Goal: Information Seeking & Learning: Learn about a topic

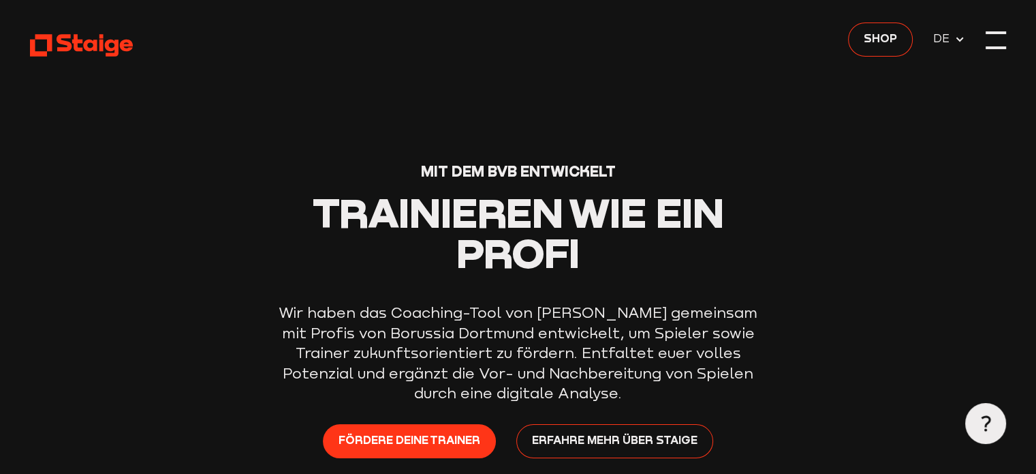
click at [993, 37] on div at bounding box center [996, 40] width 20 height 20
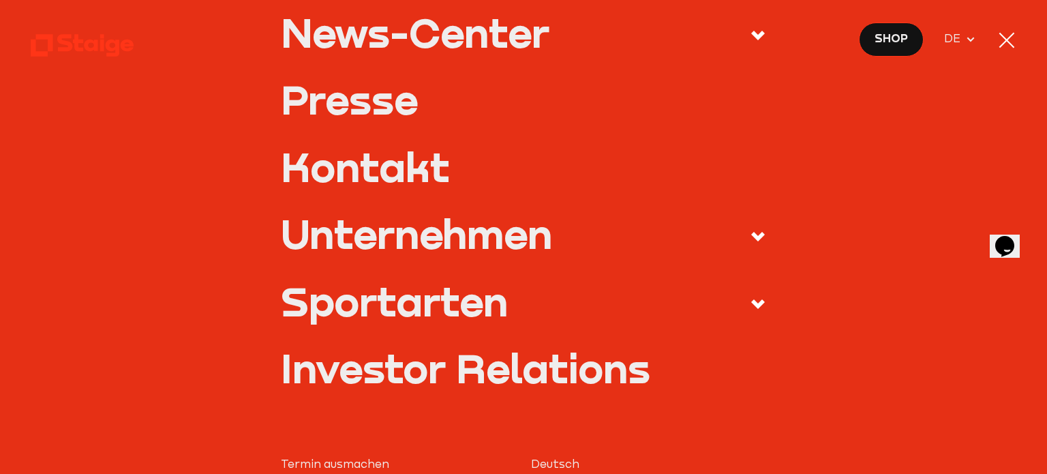
click at [455, 241] on div "Unternehmen" at bounding box center [416, 233] width 271 height 40
click at [0, 0] on input "Unternehmen" at bounding box center [0, 0] width 0 height 0
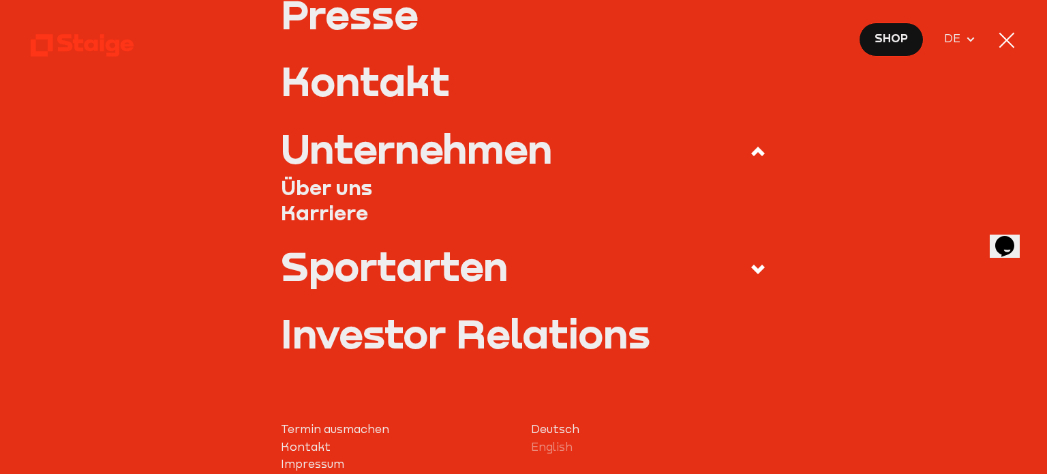
scroll to position [391, 0]
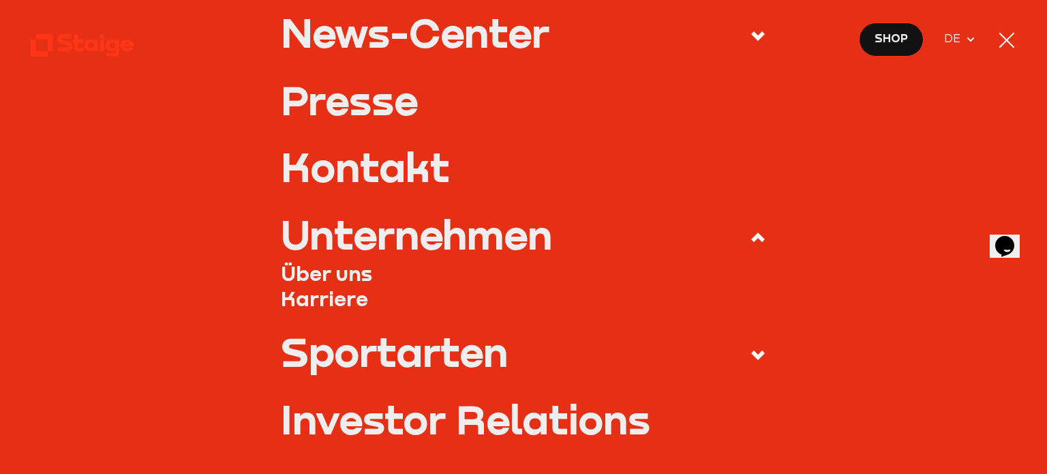
click at [338, 298] on link "Karriere" at bounding box center [523, 298] width 485 height 25
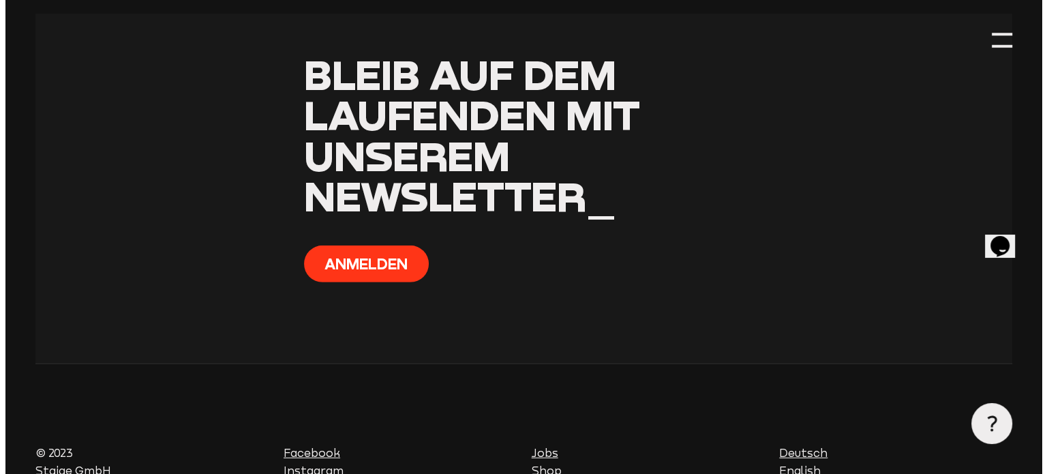
scroll to position [3758, 0]
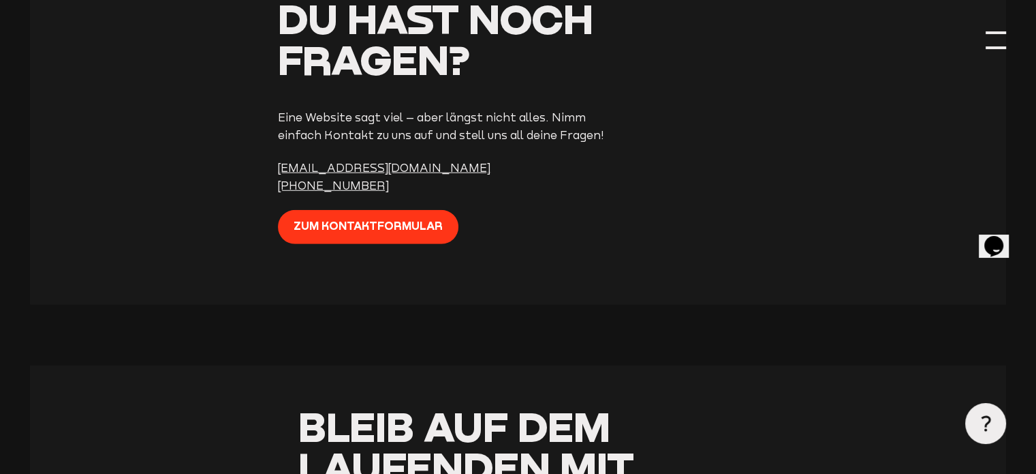
click at [989, 45] on div at bounding box center [996, 40] width 20 height 20
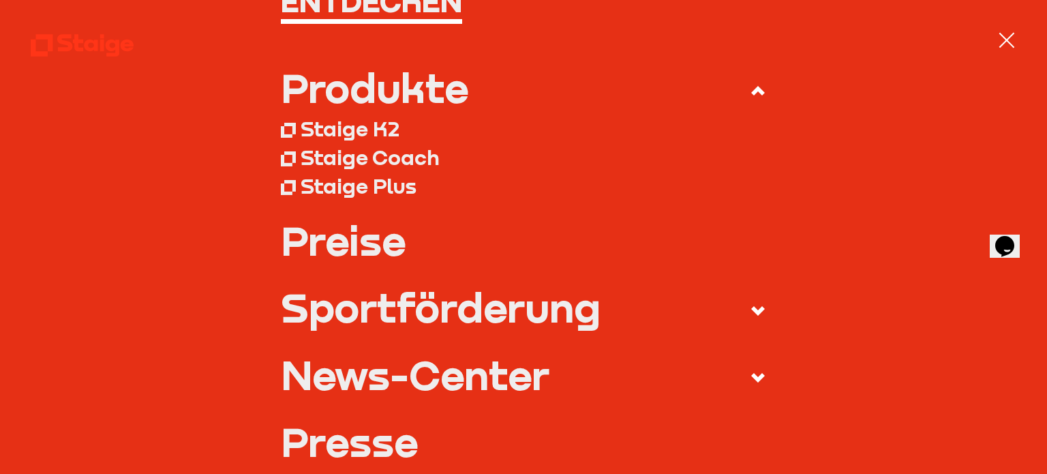
scroll to position [341, 0]
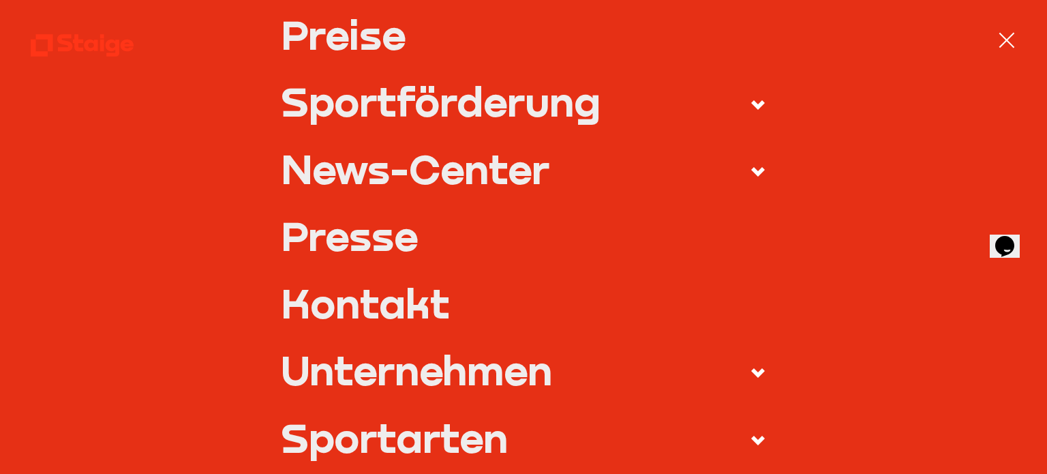
click at [750, 367] on icon at bounding box center [758, 373] width 16 height 16
click at [0, 0] on input "Unternehmen" at bounding box center [0, 0] width 0 height 0
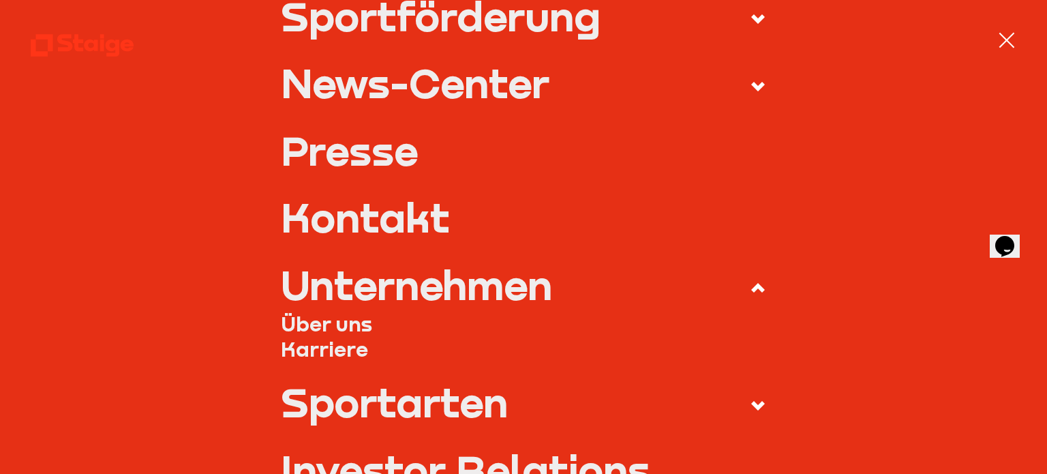
click at [357, 330] on link "Über uns" at bounding box center [523, 323] width 485 height 25
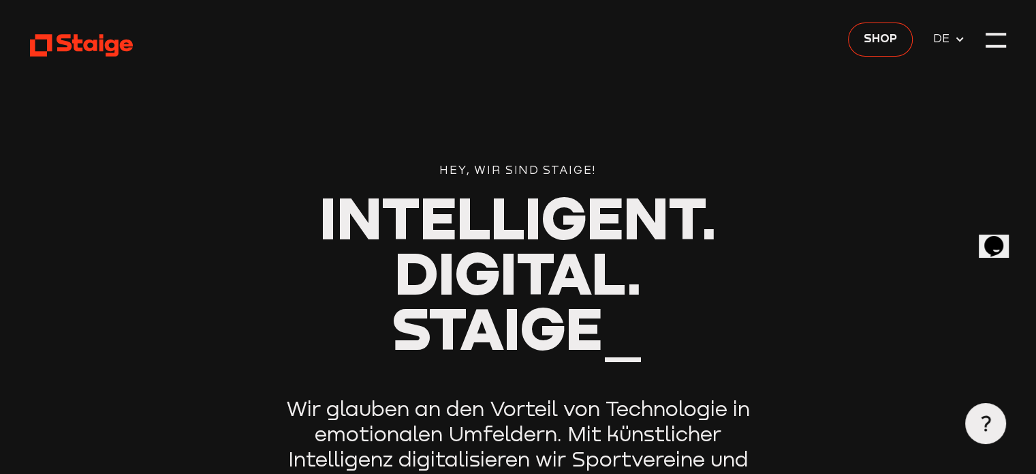
click at [982, 37] on header "Hey, wir sind Staige! Intelligent. Digital. Staige_ Wir glauben an den Vorteil …" at bounding box center [518, 314] width 976 height 628
click at [987, 40] on div at bounding box center [996, 40] width 20 height 20
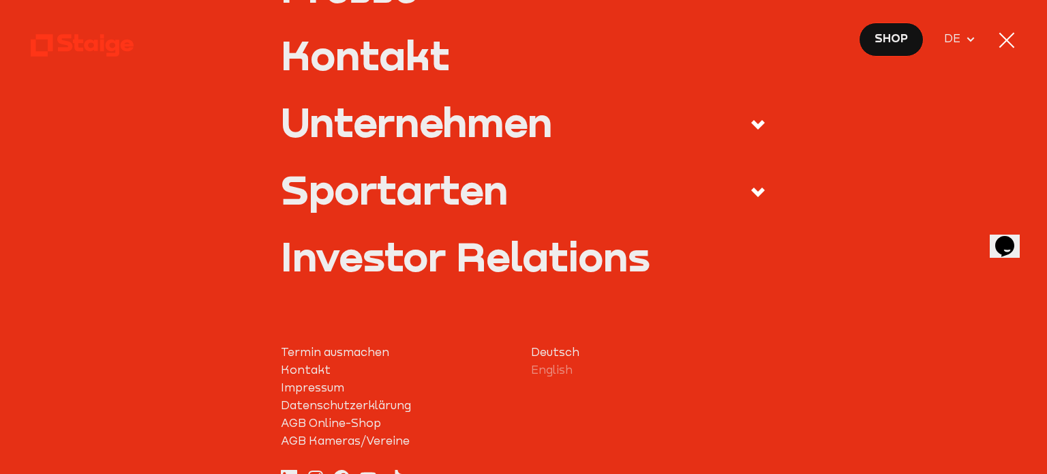
scroll to position [613, 0]
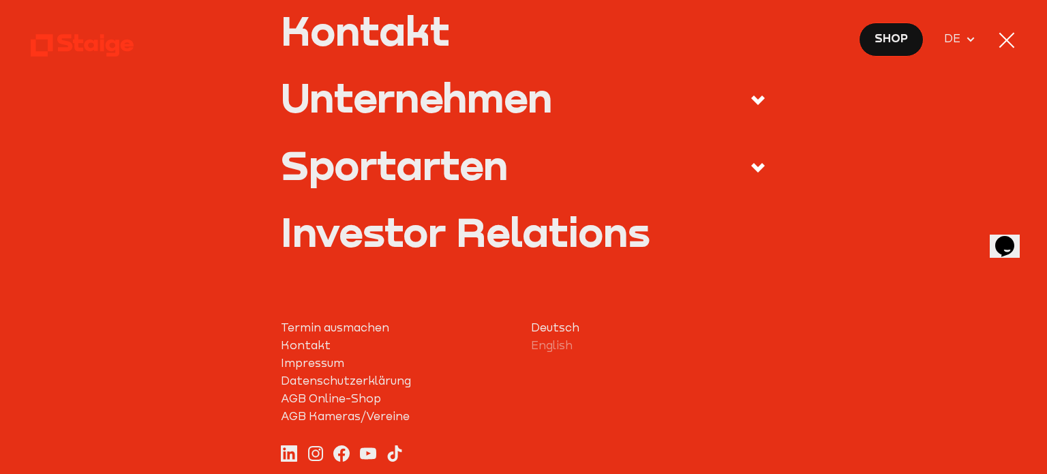
click at [750, 97] on icon at bounding box center [758, 100] width 16 height 16
click at [0, 0] on input "Unternehmen" at bounding box center [0, 0] width 0 height 0
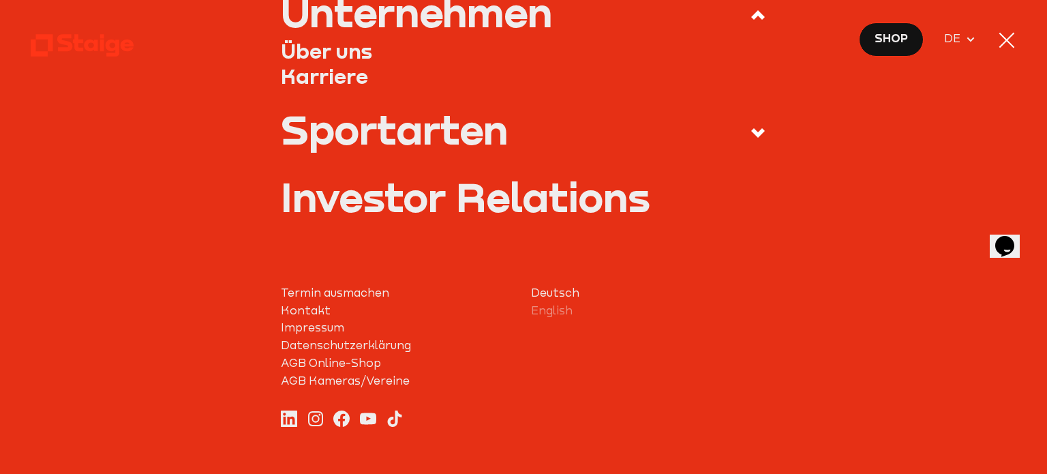
scroll to position [527, 0]
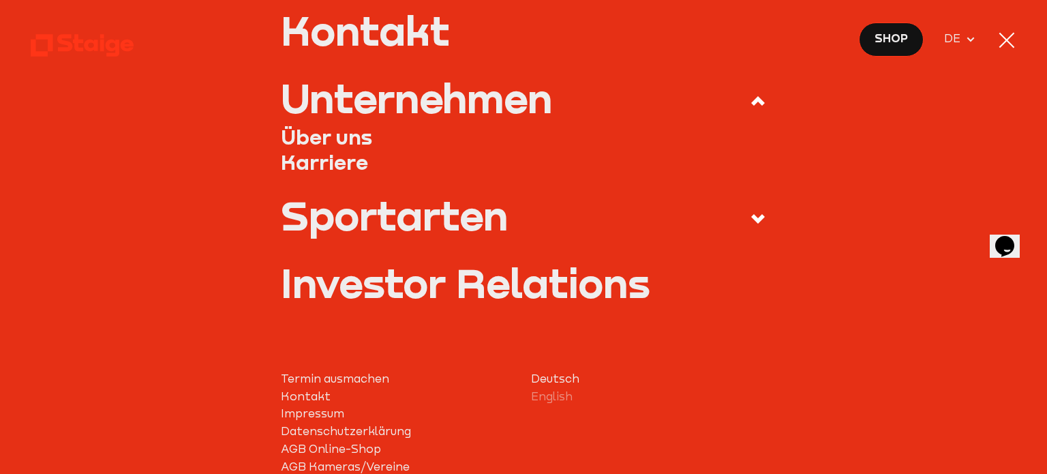
click at [753, 213] on icon at bounding box center [758, 219] width 16 height 16
click at [0, 0] on input "Sportarten" at bounding box center [0, 0] width 0 height 0
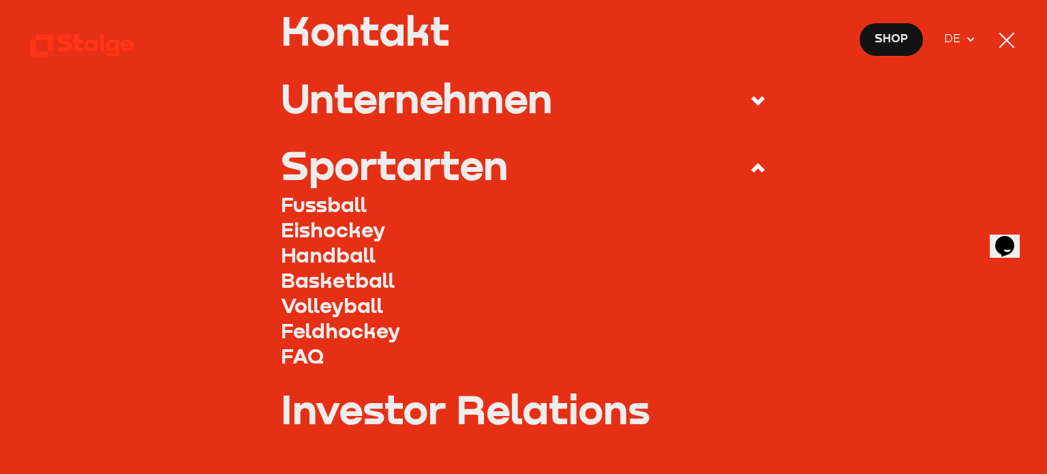
click at [384, 330] on link "Feldhockey" at bounding box center [523, 330] width 485 height 25
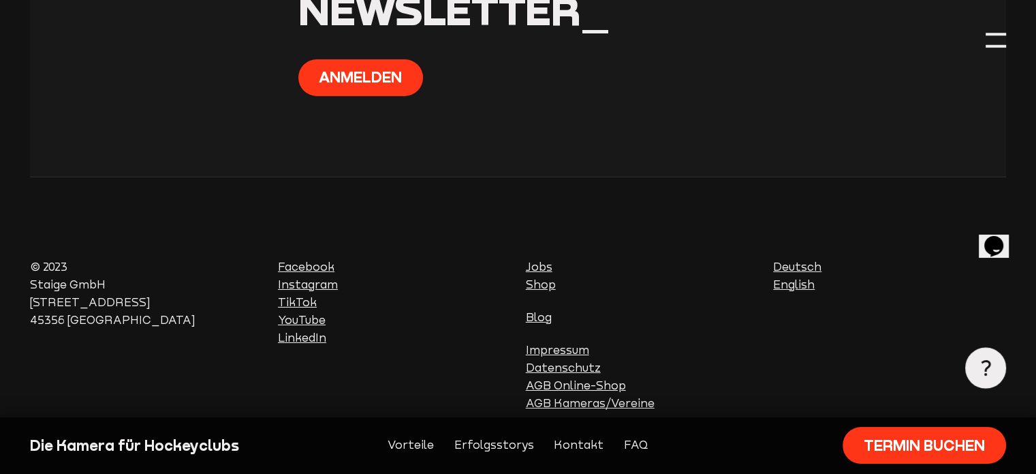
scroll to position [4683, 0]
click at [539, 260] on link "Jobs" at bounding box center [539, 266] width 27 height 13
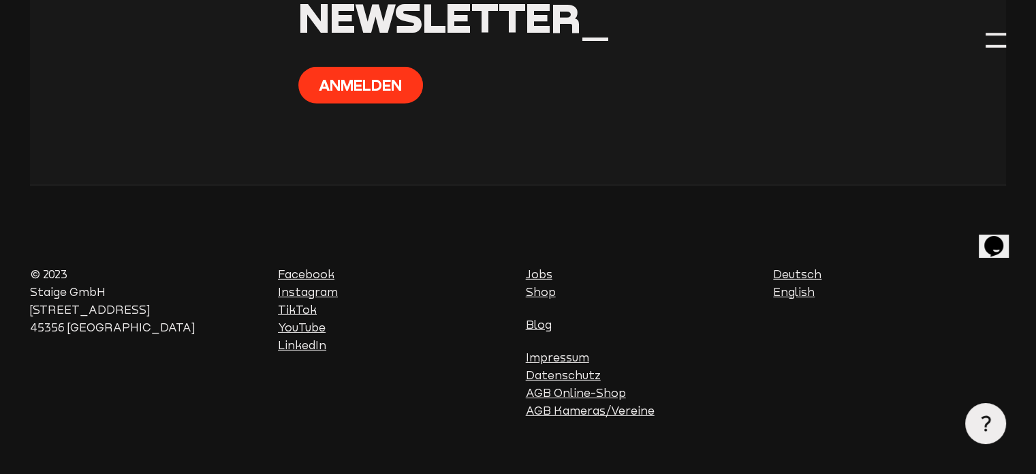
scroll to position [4303, 0]
